Goal: Task Accomplishment & Management: Use online tool/utility

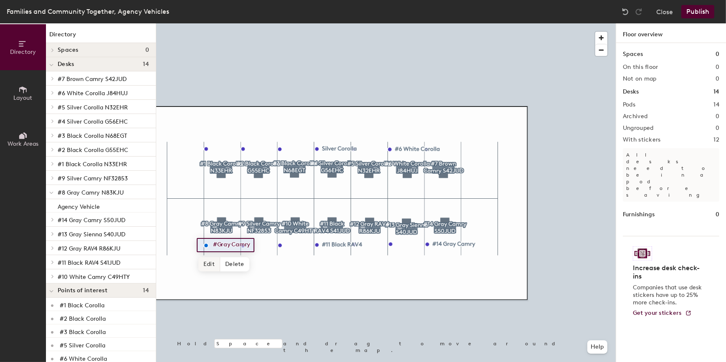
click at [212, 263] on span "Edit" at bounding box center [209, 264] width 22 height 14
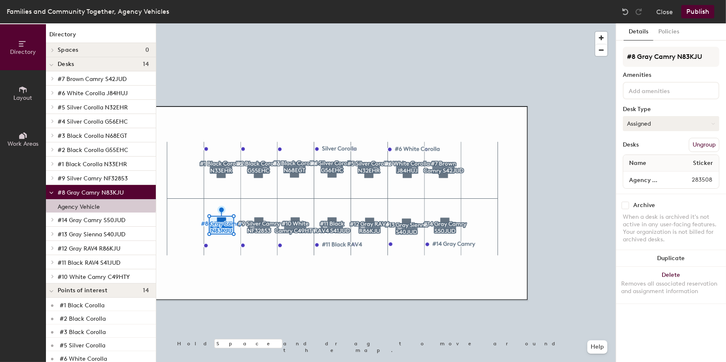
click at [685, 122] on button "Assigned" at bounding box center [670, 123] width 96 height 15
click at [647, 173] on div "Hoteled" at bounding box center [664, 174] width 83 height 13
click at [698, 10] on button "Publish" at bounding box center [697, 11] width 33 height 13
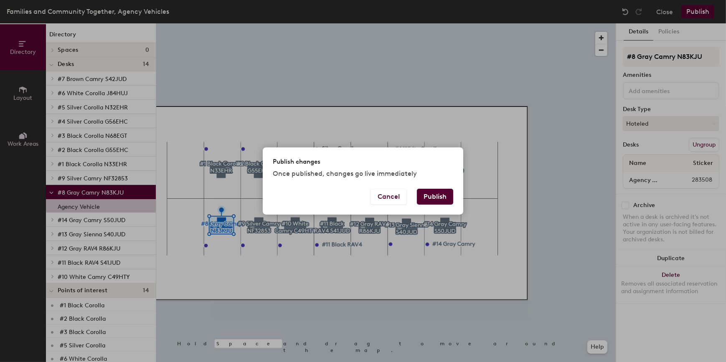
click at [430, 192] on button "Publish" at bounding box center [435, 197] width 36 height 16
